Goal: Information Seeking & Learning: Check status

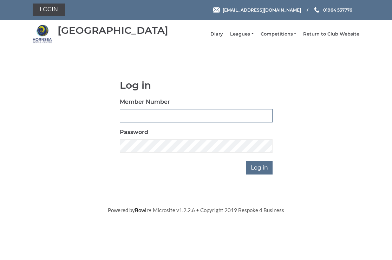
type input "0326"
click at [257, 174] on input "Log in" at bounding box center [259, 167] width 26 height 13
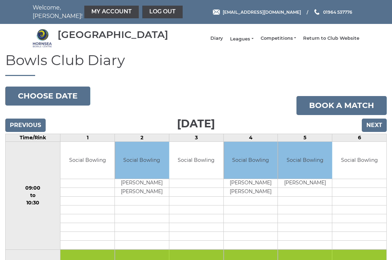
click at [246, 42] on link "Leagues" at bounding box center [241, 39] width 23 height 6
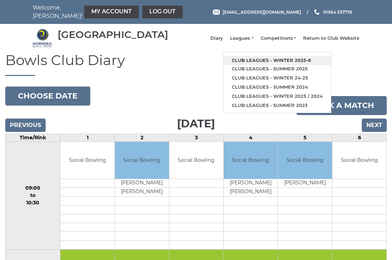
click at [287, 63] on link "Club leagues - Winter 2025-6" at bounding box center [277, 60] width 108 height 9
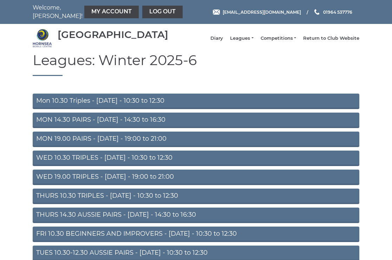
click at [109, 105] on link "Mon 10.30 Triples - Monday - 10:30 to 12:30" at bounding box center [196, 100] width 327 height 15
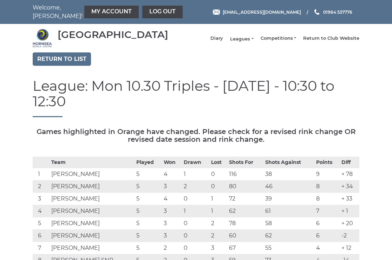
click at [245, 42] on link "Leagues" at bounding box center [241, 39] width 23 height 6
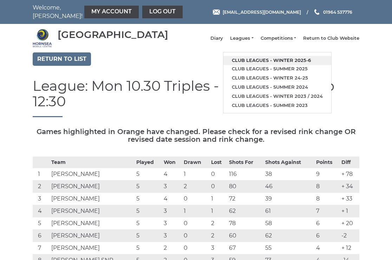
click at [267, 63] on link "Club leagues - Winter 2025-6" at bounding box center [277, 60] width 108 height 9
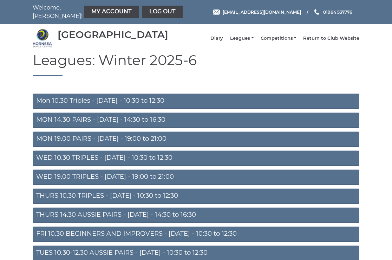
click at [130, 221] on link "THURS 14.30 AUSSIE PAIRS - Thursday - 14:30 to 16:30" at bounding box center [196, 214] width 327 height 15
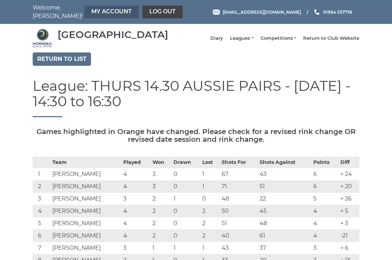
click at [95, 11] on link "My Account" at bounding box center [111, 12] width 54 height 13
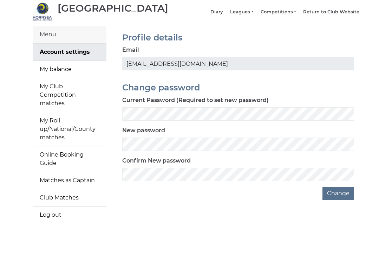
scroll to position [26, 0]
click at [65, 76] on link "My balance" at bounding box center [70, 69] width 74 height 17
